Goal: Register for event/course

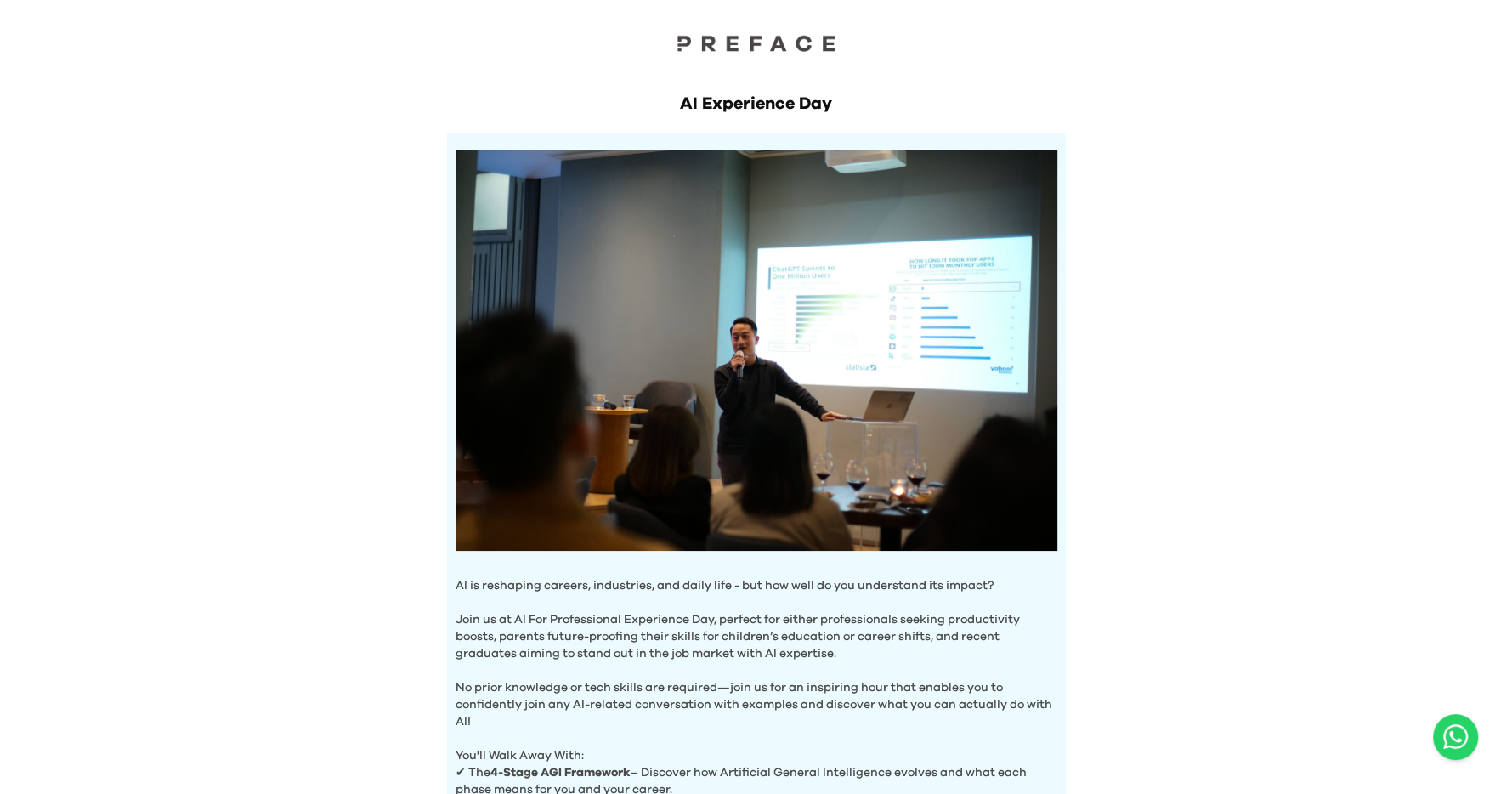
scroll to position [473, 0]
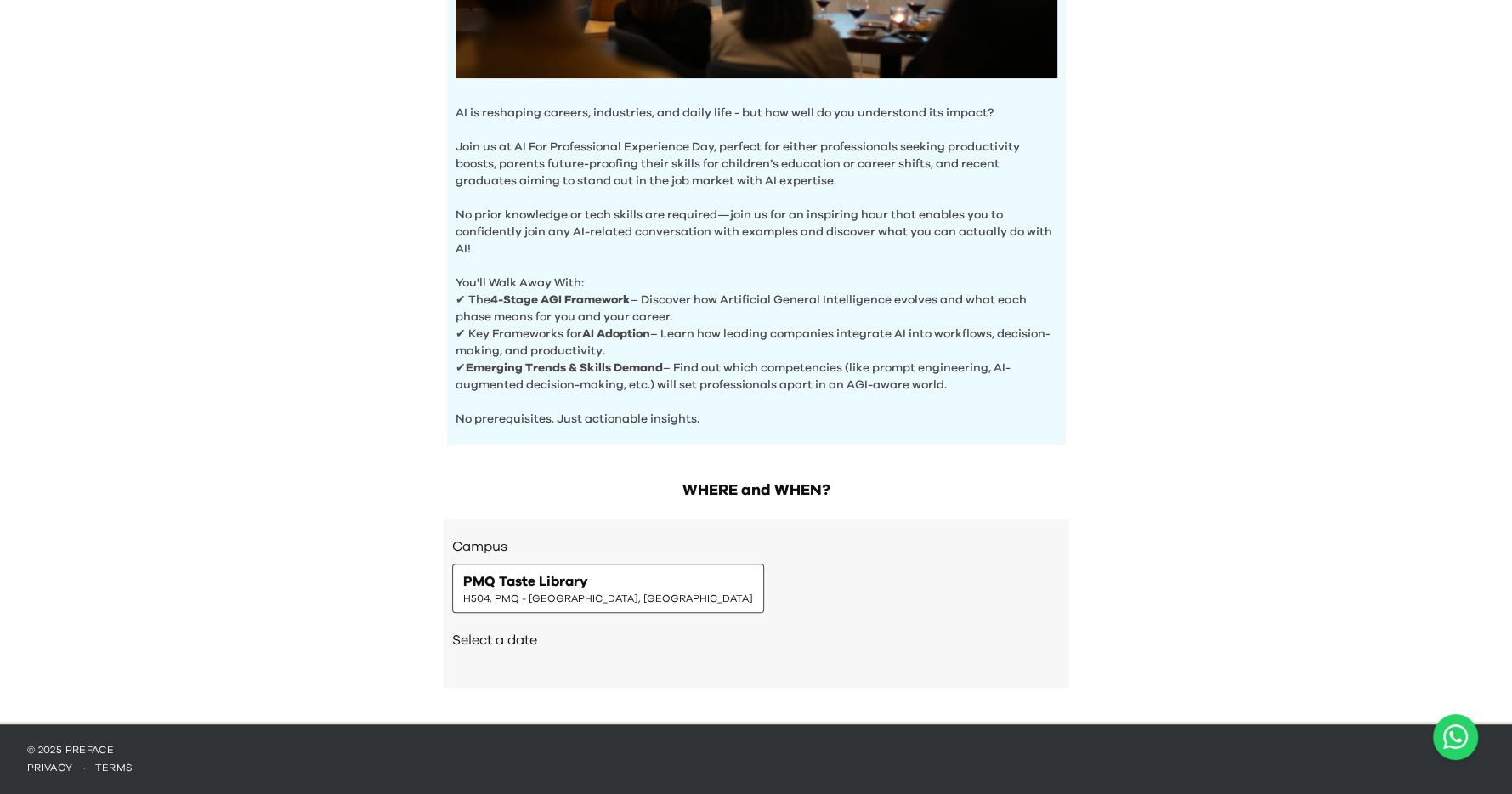
click at [546, 580] on span "PMQ Taste Library" at bounding box center [525, 581] width 125 height 20
click at [546, 597] on span "H504, PMQ - Hollywood, Central" at bounding box center [607, 598] width 290 height 14
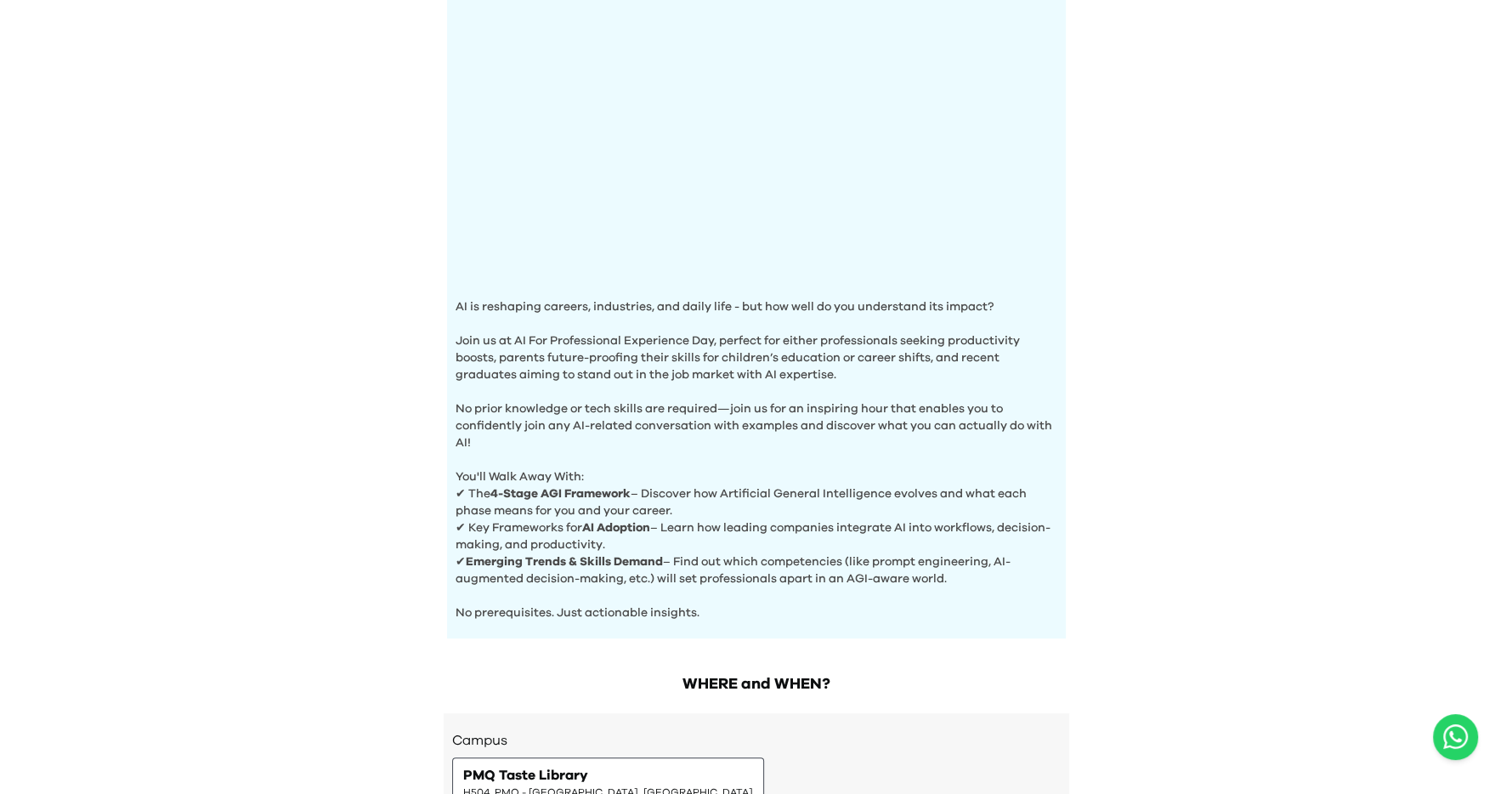
scroll to position [514, 0]
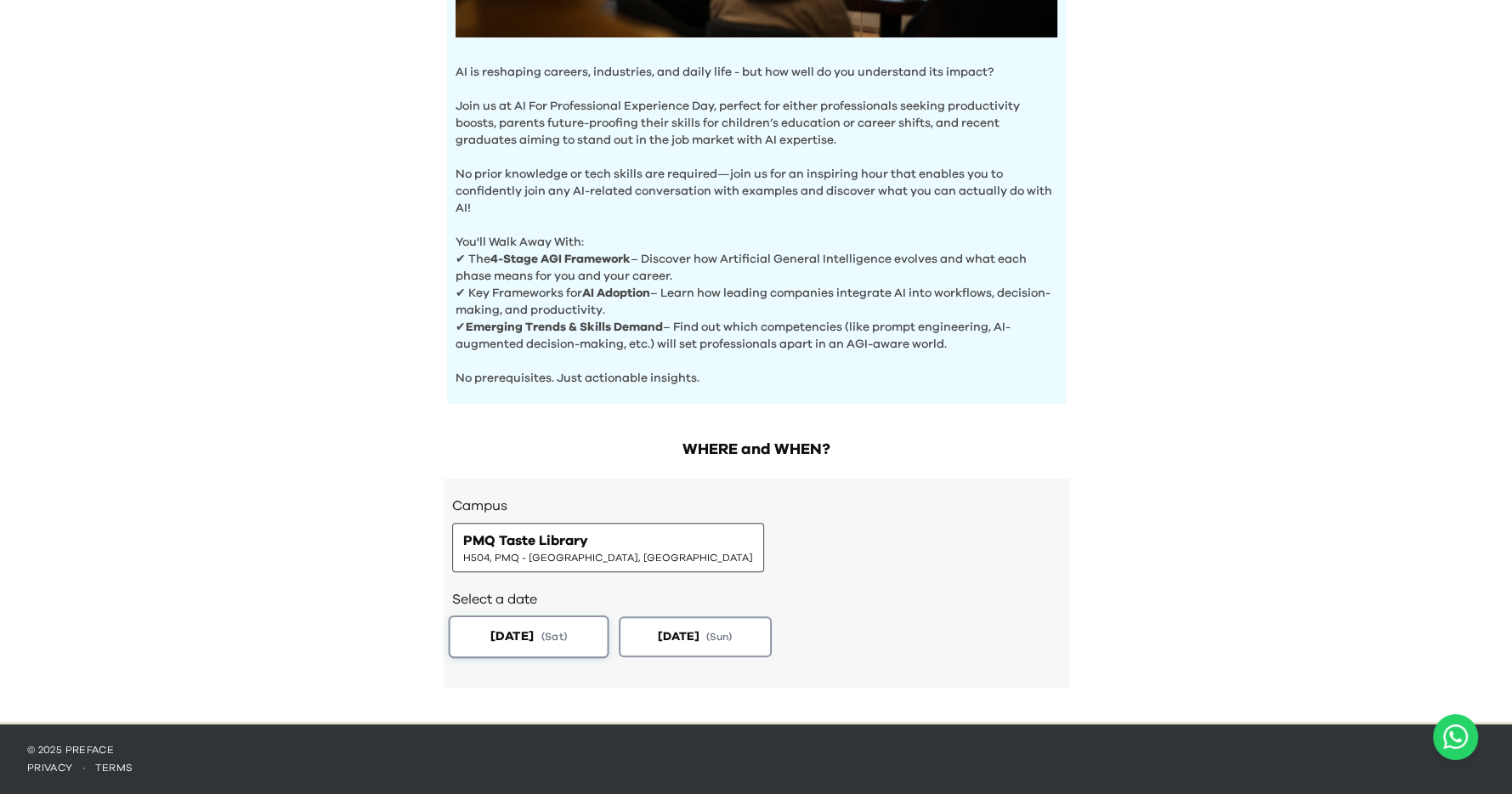
click at [521, 622] on button "2025-08-23 ( Sat )" at bounding box center [528, 636] width 161 height 43
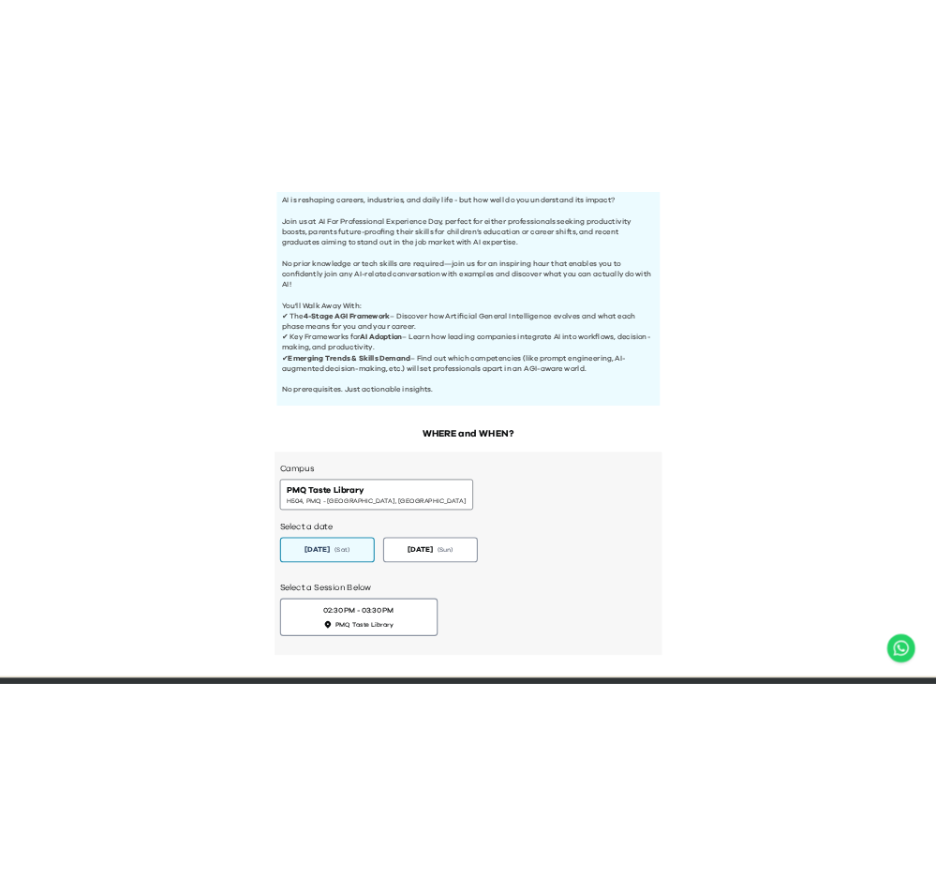
scroll to position [697, 0]
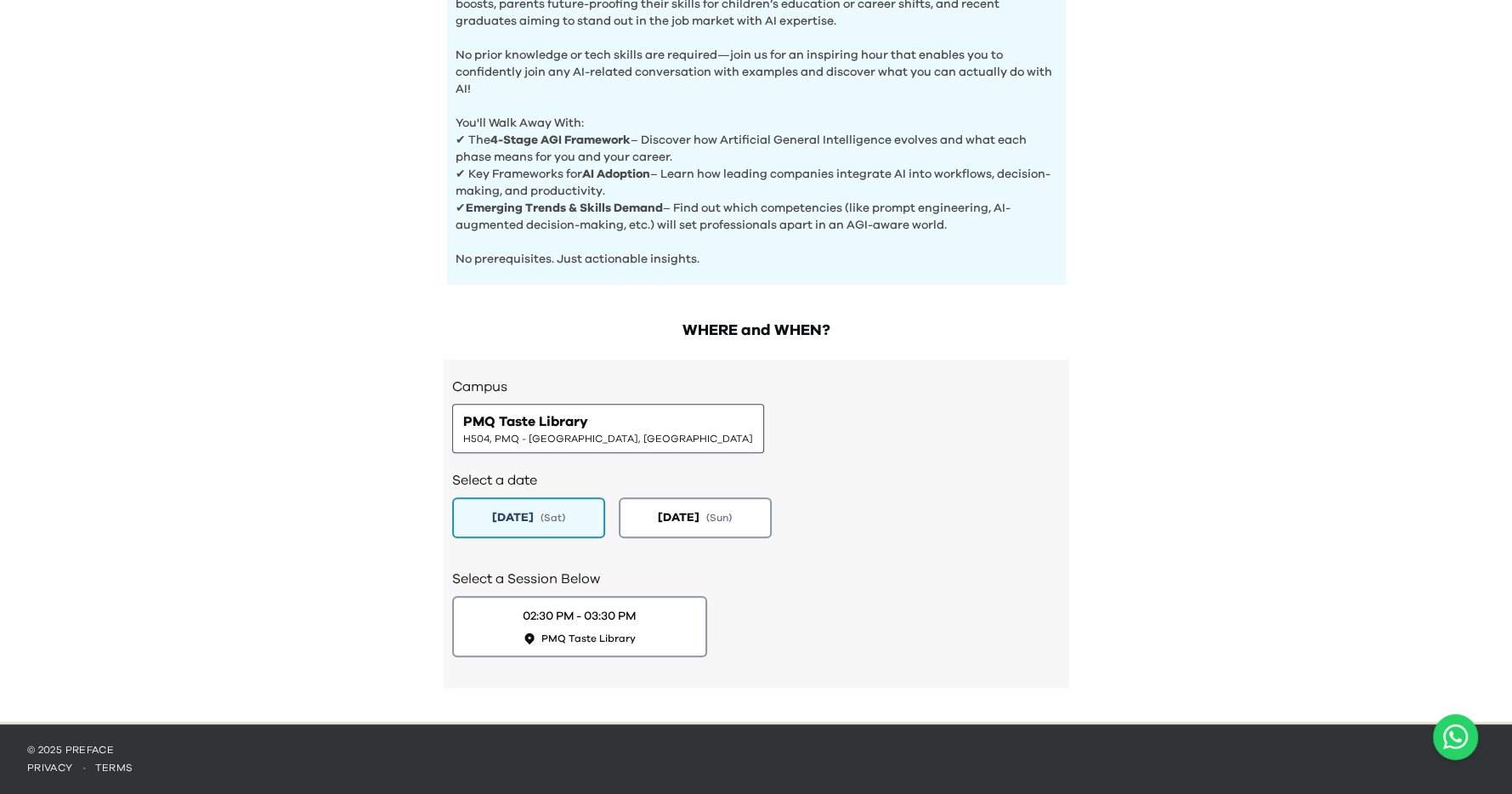
click at [701, 539] on div "Select a date 2025-08-23 ( Sat ) 2025-08-24 ( Sun )" at bounding box center [756, 502] width 609 height 99
click at [700, 518] on span "[DATE]" at bounding box center [678, 517] width 44 height 18
click at [1279, 208] on div "AI Experience Day AI is reshaping careers, industries, and daily life - but how…" at bounding box center [756, 44] width 1512 height 1354
